Goal: Task Accomplishment & Management: Use online tool/utility

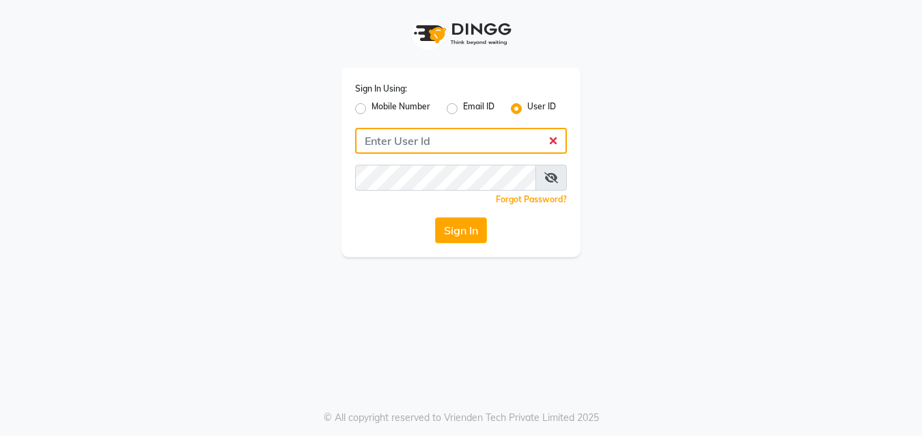
type input "pristinesalon"
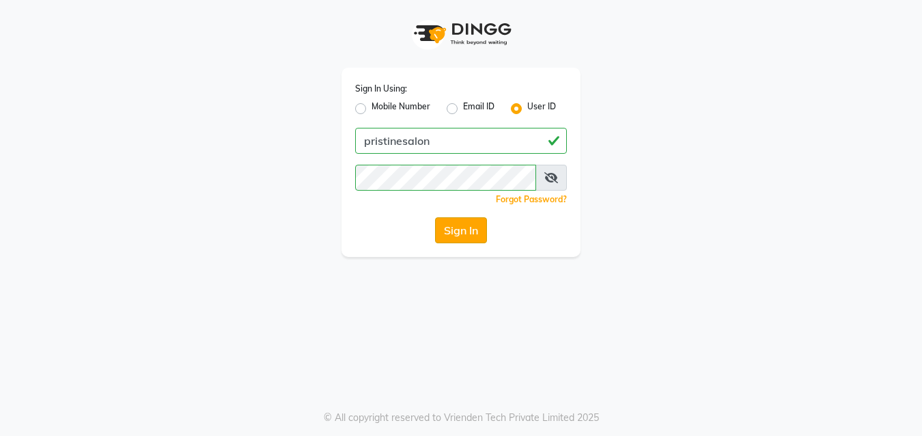
click at [462, 234] on button "Sign In" at bounding box center [461, 230] width 52 height 26
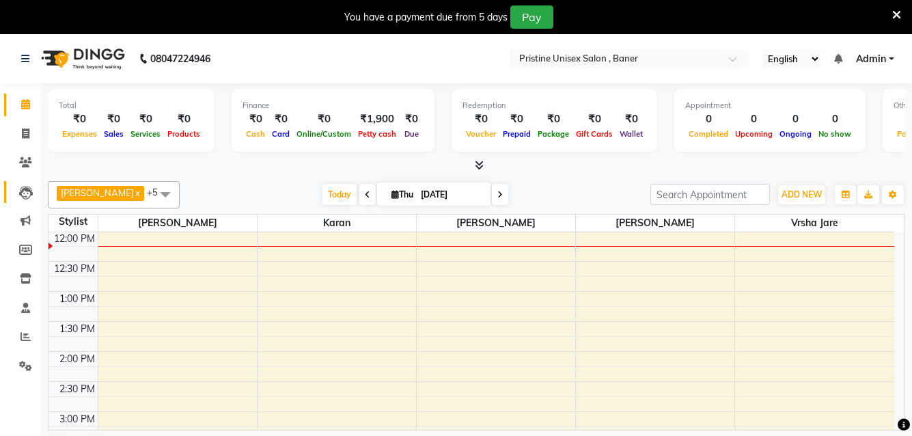
scroll to position [35, 0]
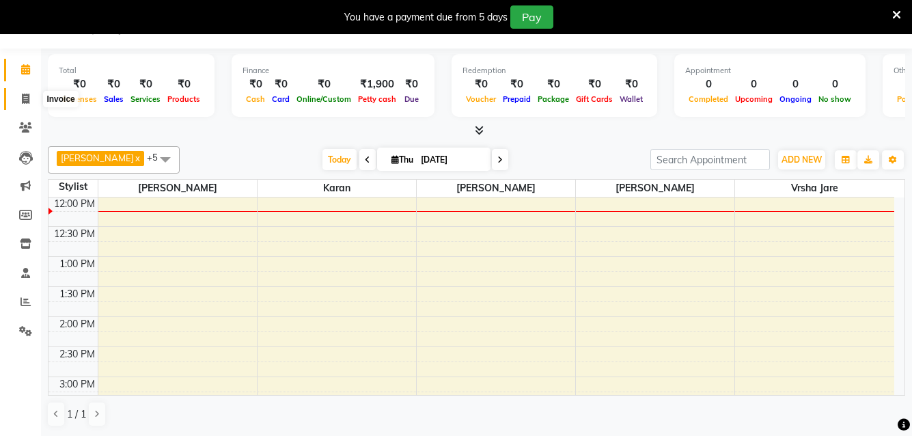
click at [24, 101] on icon at bounding box center [26, 99] width 8 height 10
select select "service"
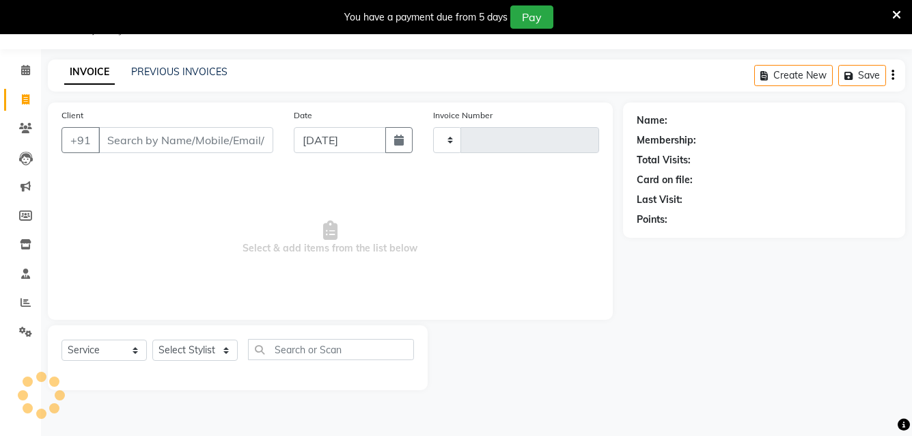
type input "1029"
select select "6610"
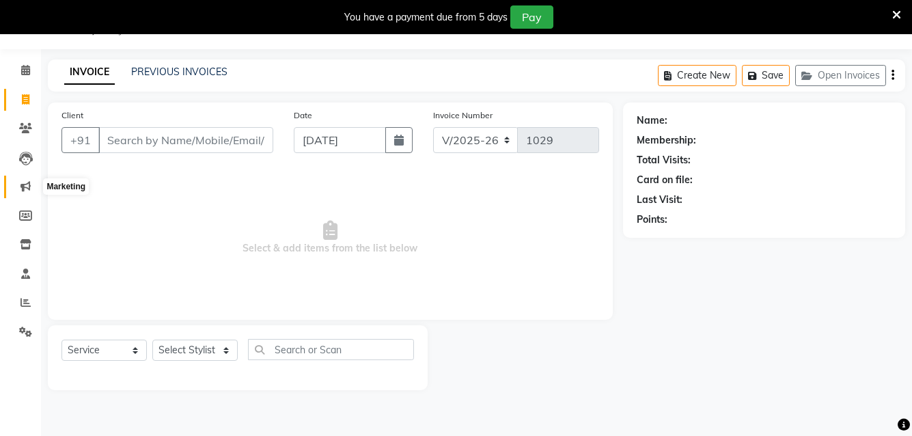
click at [19, 188] on span at bounding box center [26, 187] width 24 height 16
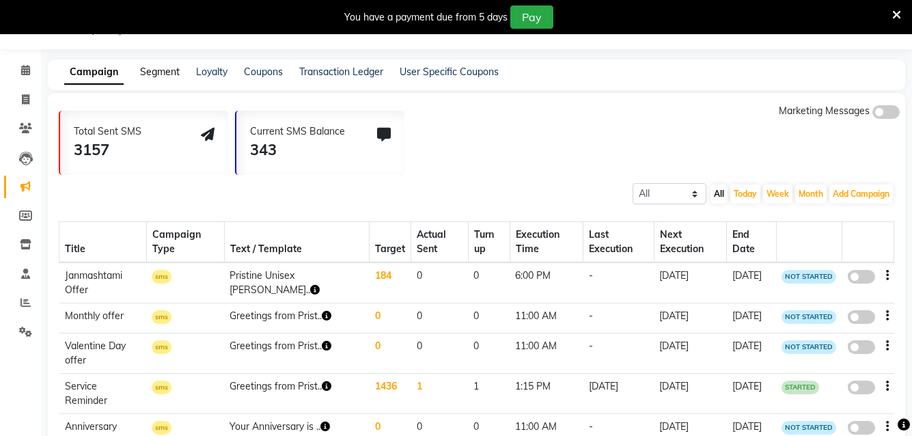
click at [169, 66] on link "Segment" at bounding box center [160, 72] width 40 height 12
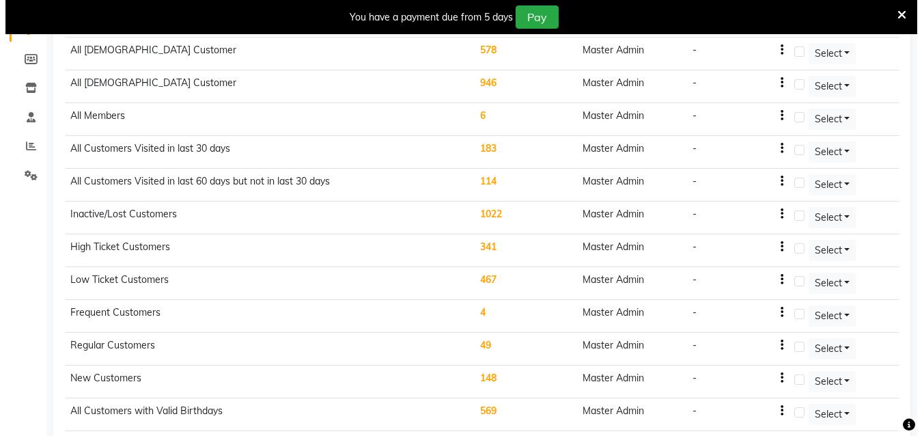
scroll to position [283, 0]
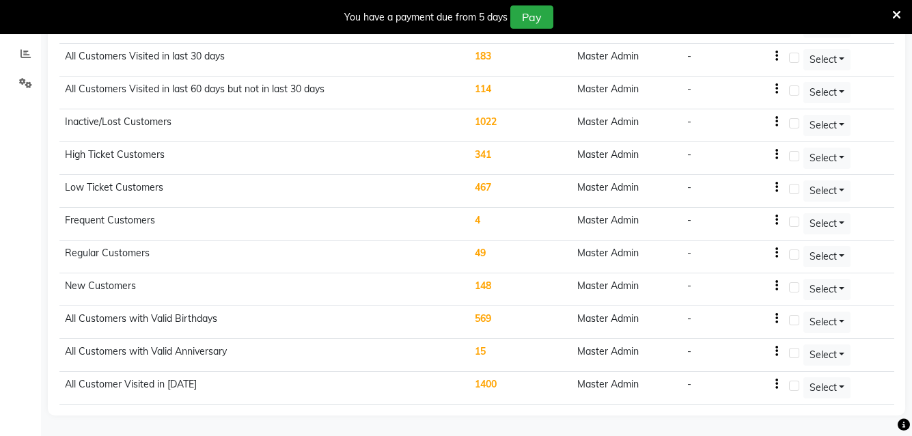
click at [480, 314] on td "569" at bounding box center [520, 322] width 102 height 33
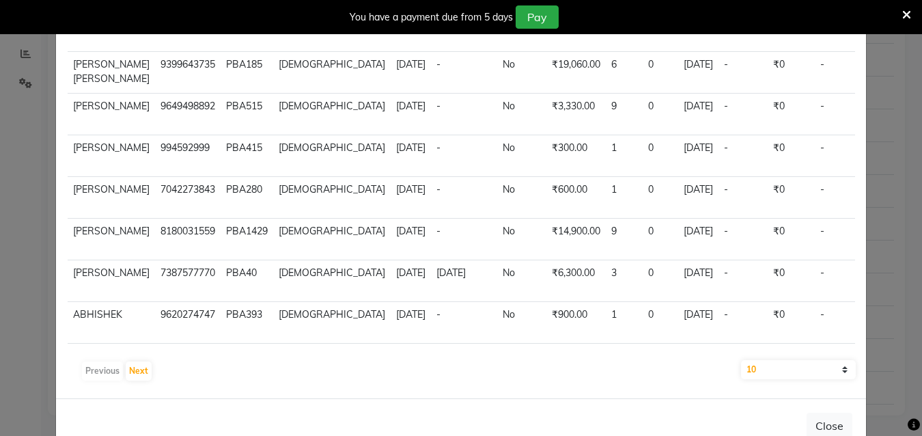
scroll to position [135, 0]
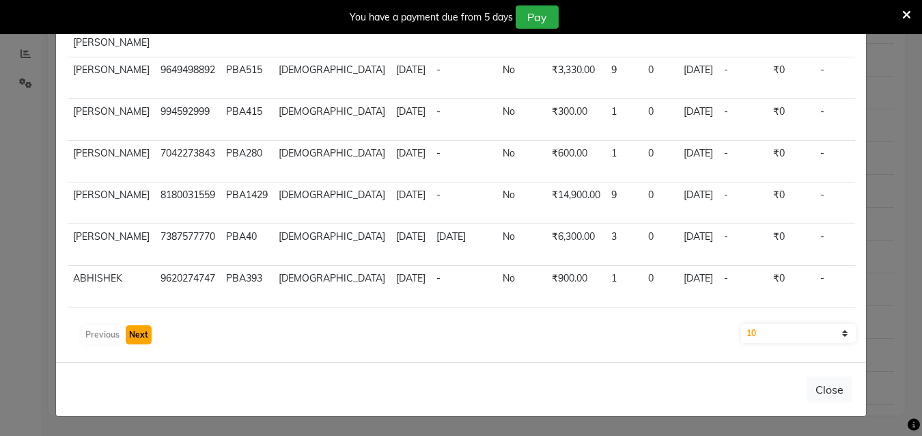
click at [135, 331] on button "Next" at bounding box center [139, 334] width 26 height 19
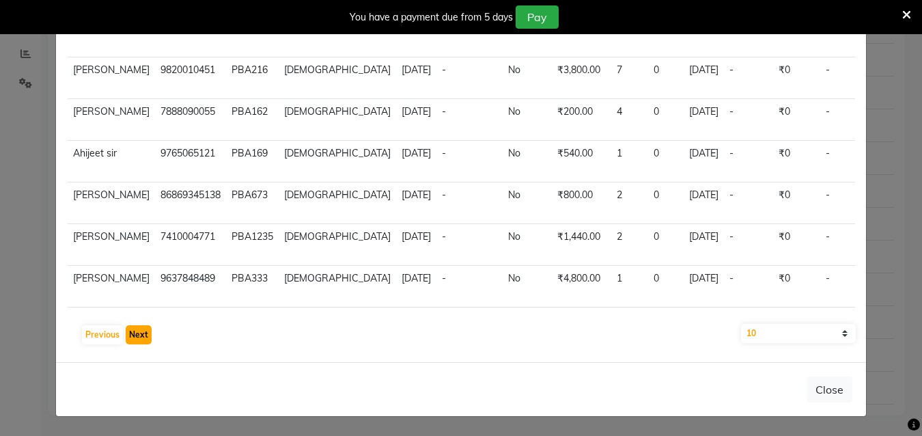
click at [137, 332] on button "Next" at bounding box center [139, 334] width 26 height 19
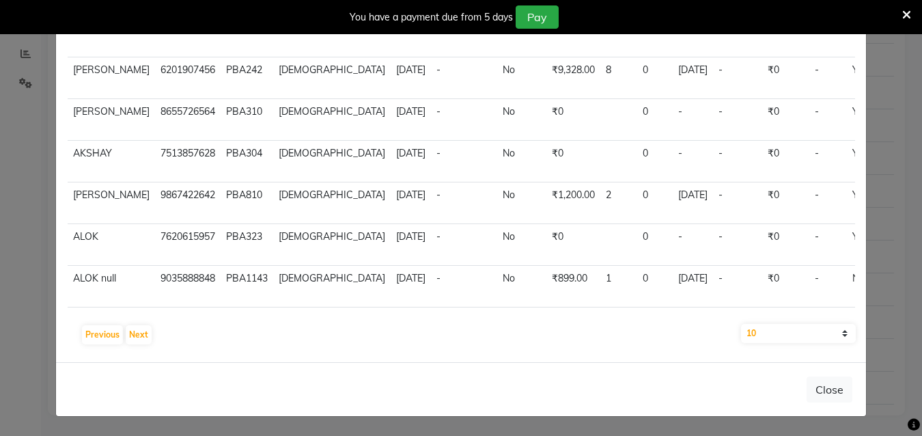
click at [792, 340] on select "10 50 100" at bounding box center [798, 333] width 115 height 19
select select "50"
click at [741, 324] on select "10 50 100" at bounding box center [798, 333] width 115 height 19
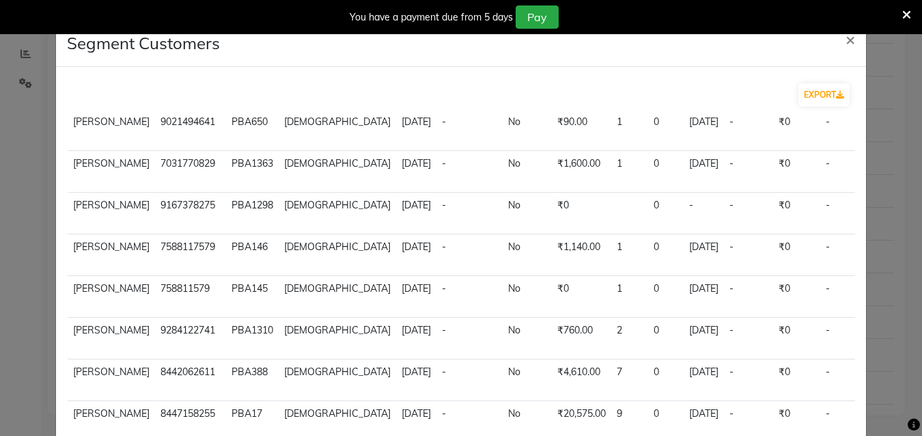
scroll to position [1844, 0]
